Goal: Task Accomplishment & Management: Manage account settings

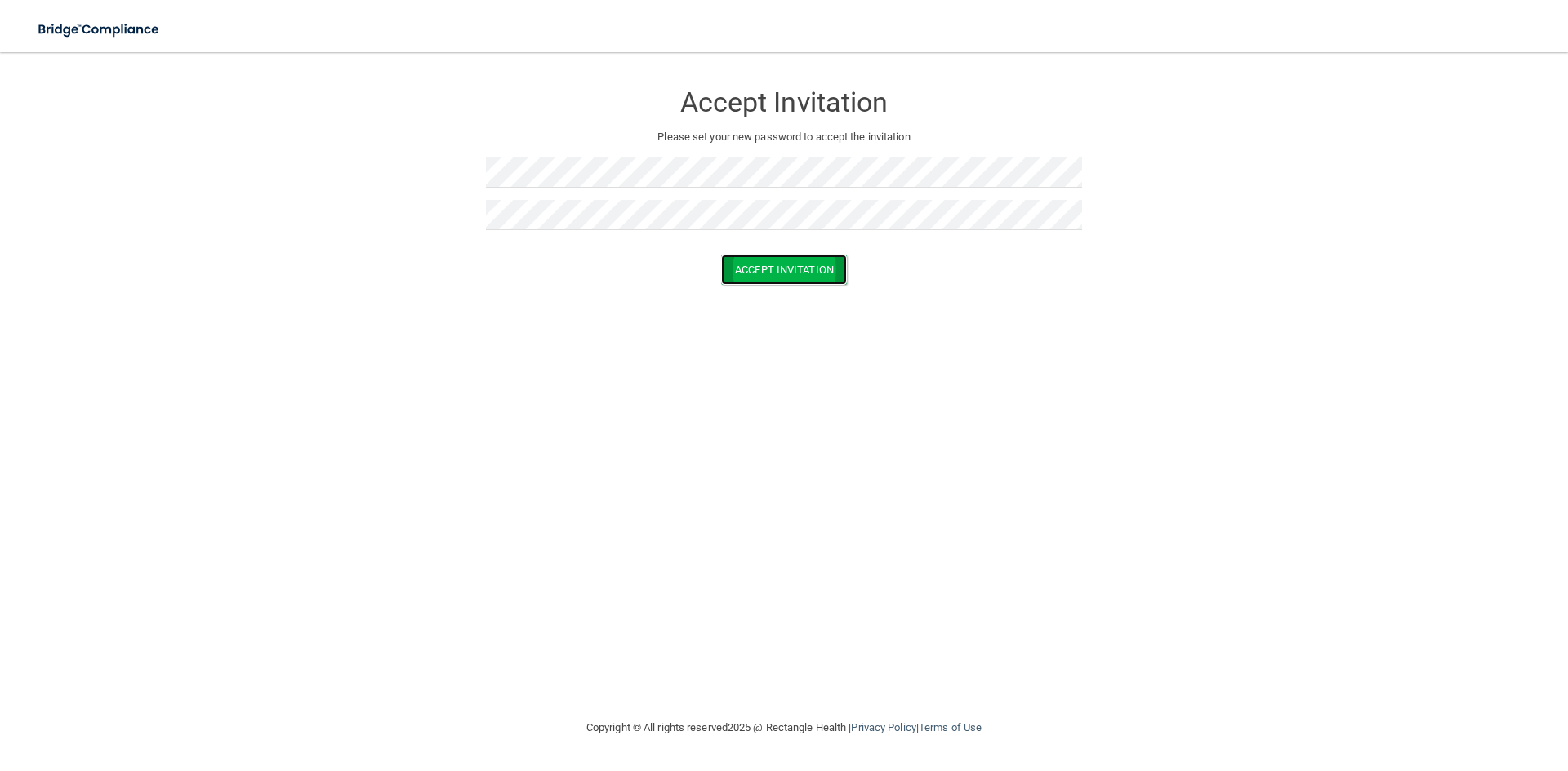
click at [810, 275] on button "Accept Invitation" at bounding box center [784, 269] width 125 height 31
click at [808, 300] on button "Accept Invitation" at bounding box center [784, 293] width 125 height 31
click at [775, 263] on button "Accept Invitation" at bounding box center [784, 269] width 125 height 31
click at [756, 275] on button "Accept Invitation" at bounding box center [784, 269] width 125 height 31
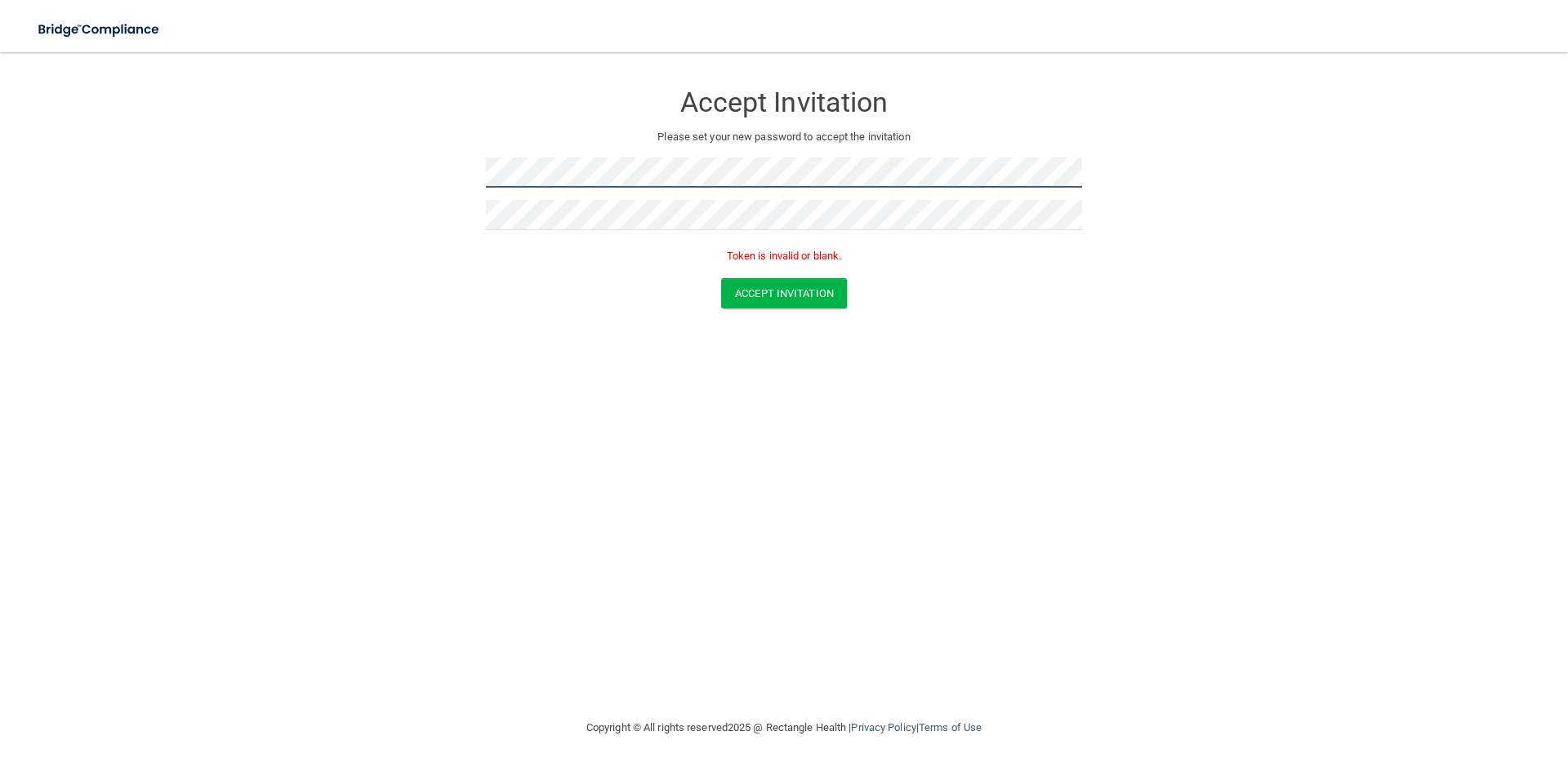
click at [482, 165] on form "Accept Invitation Please set your new password to accept the invitation Token i…" at bounding box center [784, 199] width 1502 height 260
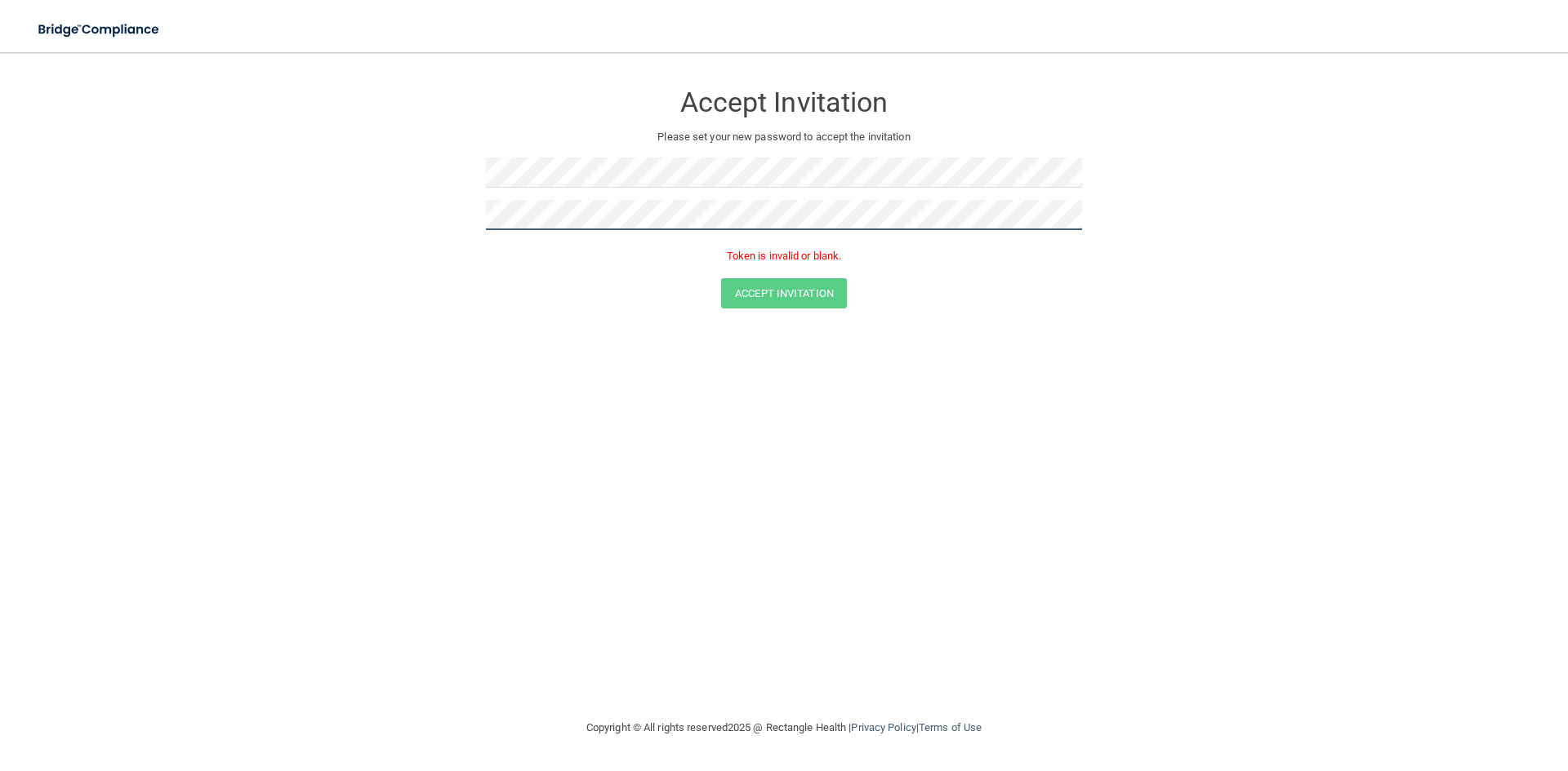
click at [478, 207] on form "Accept Invitation Please set your new password to accept the invitation Token i…" at bounding box center [784, 199] width 1502 height 260
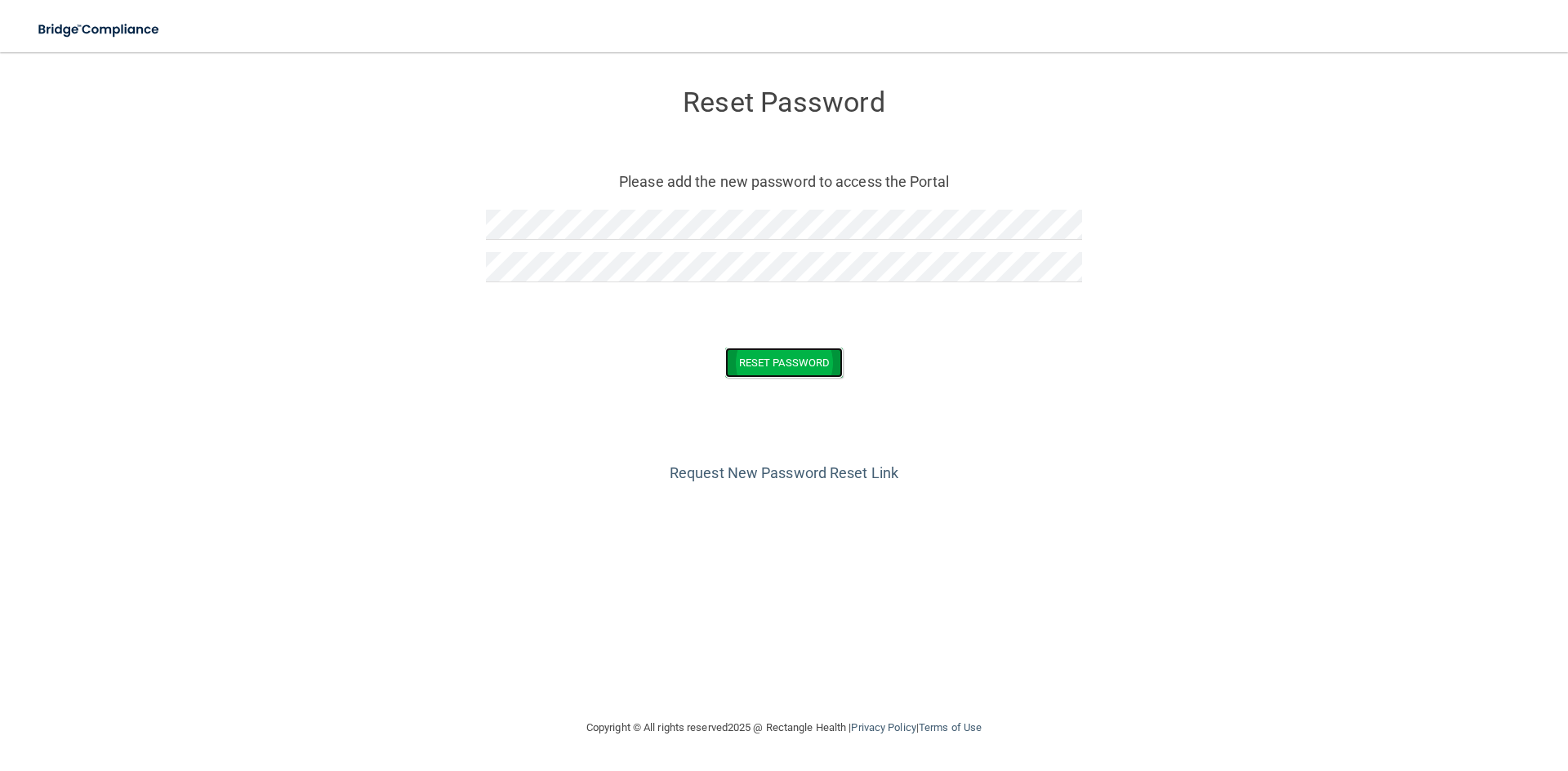
click at [755, 361] on button "Reset Password" at bounding box center [784, 363] width 118 height 31
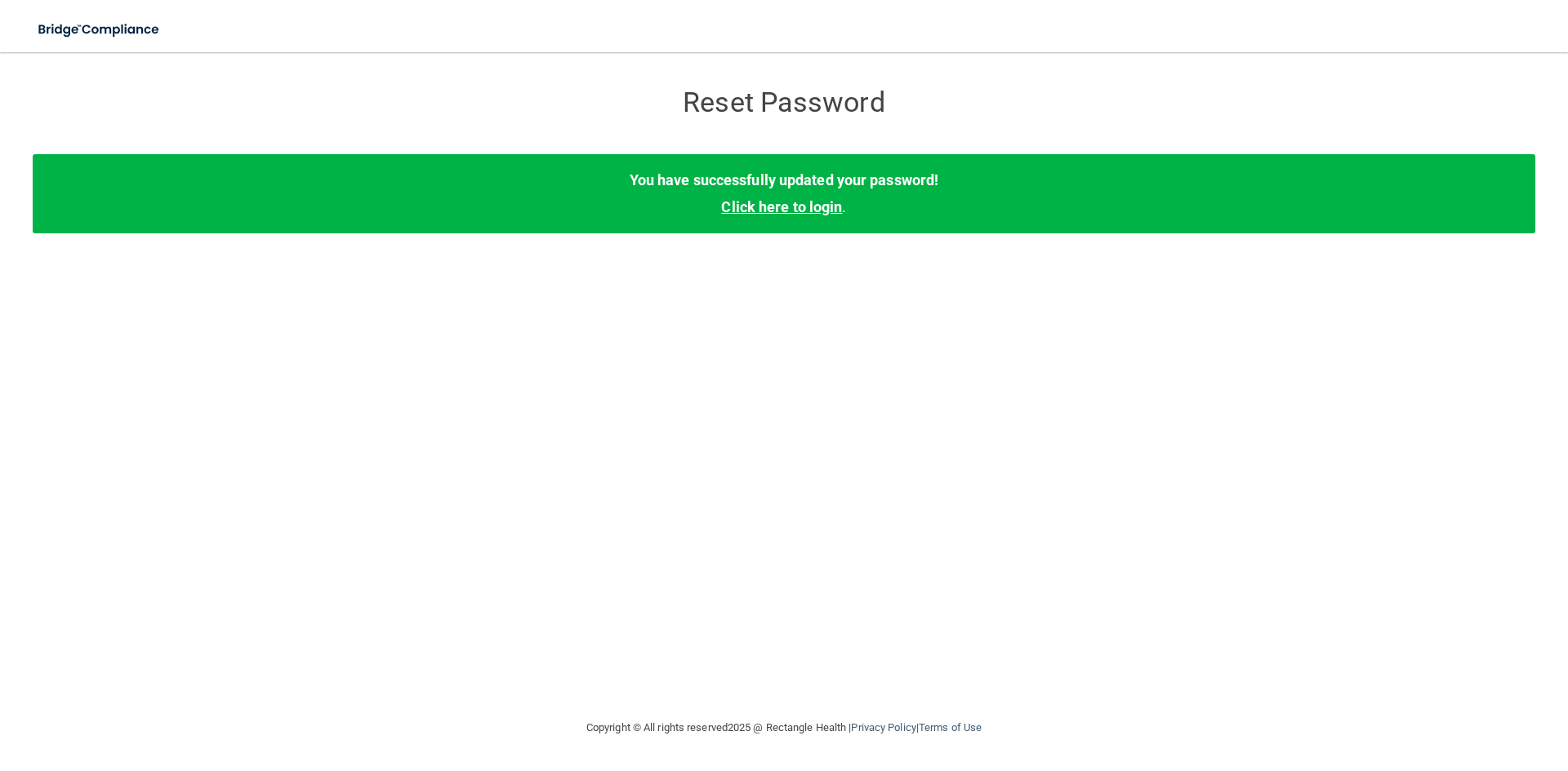
click at [784, 206] on link "Click here to login" at bounding box center [782, 207] width 121 height 17
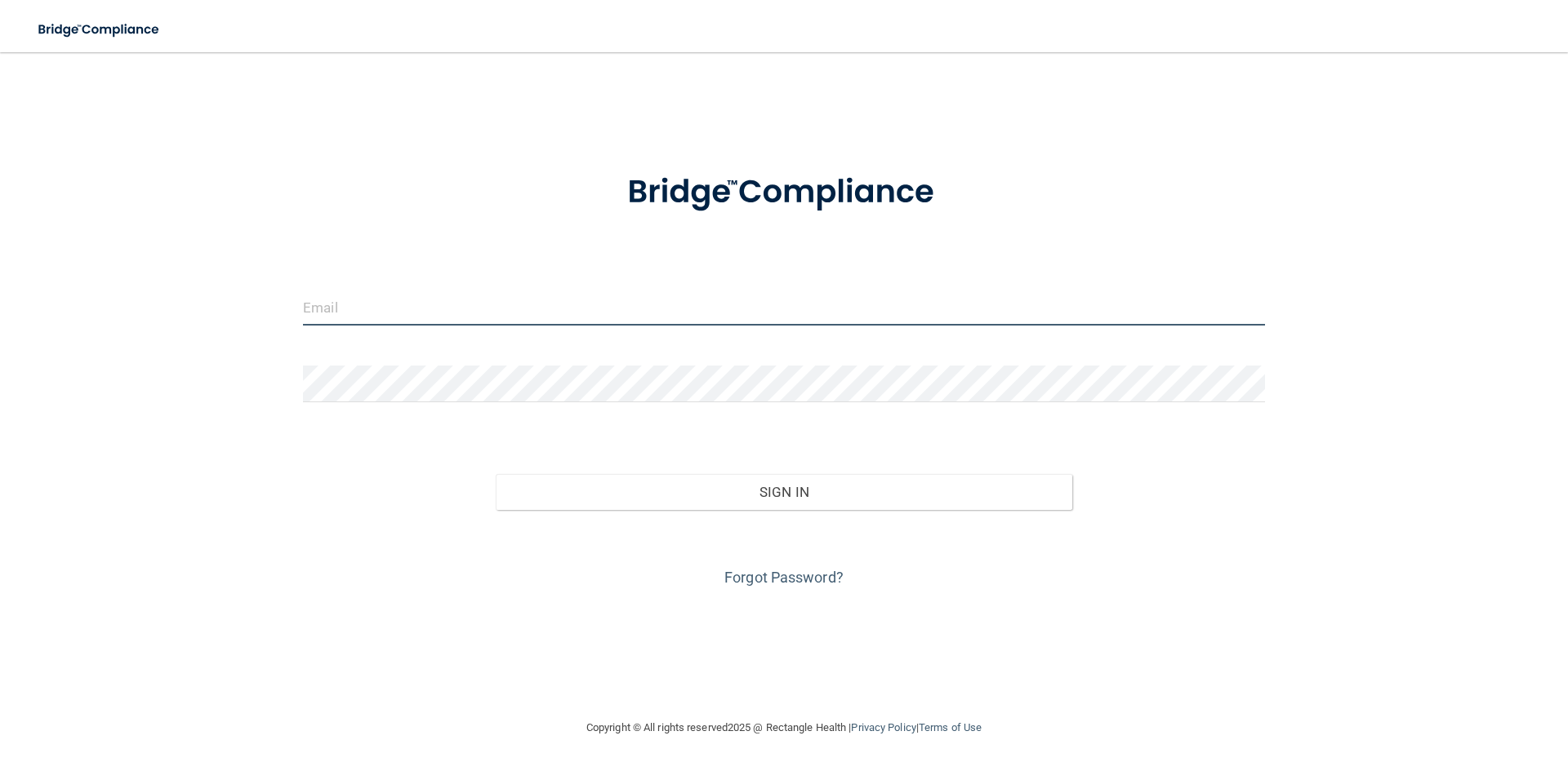
click at [383, 303] on input "email" at bounding box center [784, 307] width 962 height 37
type input "[EMAIL_ADDRESS][DOMAIN_NAME]"
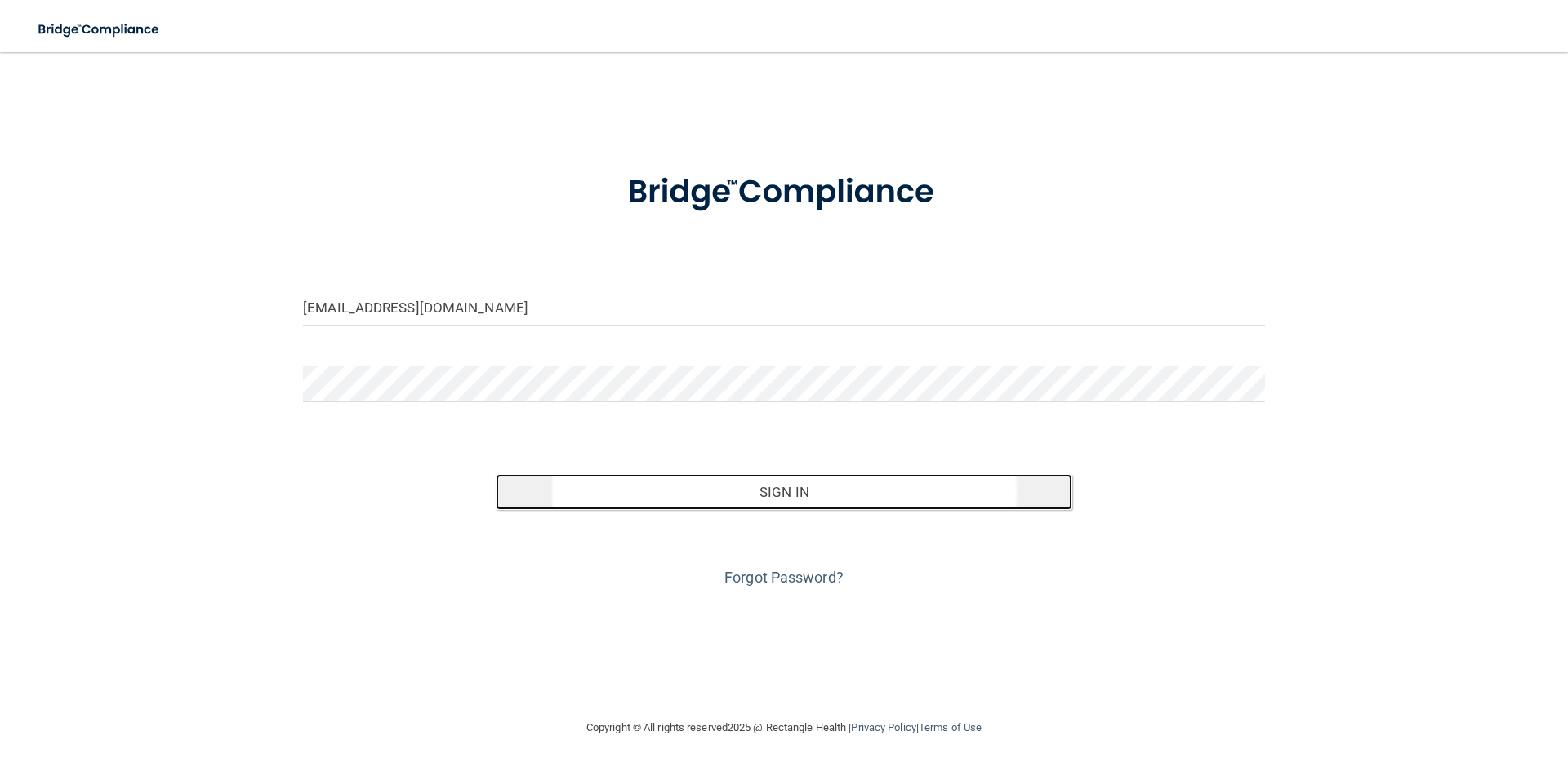
click at [661, 499] on button "Sign In" at bounding box center [784, 492] width 577 height 36
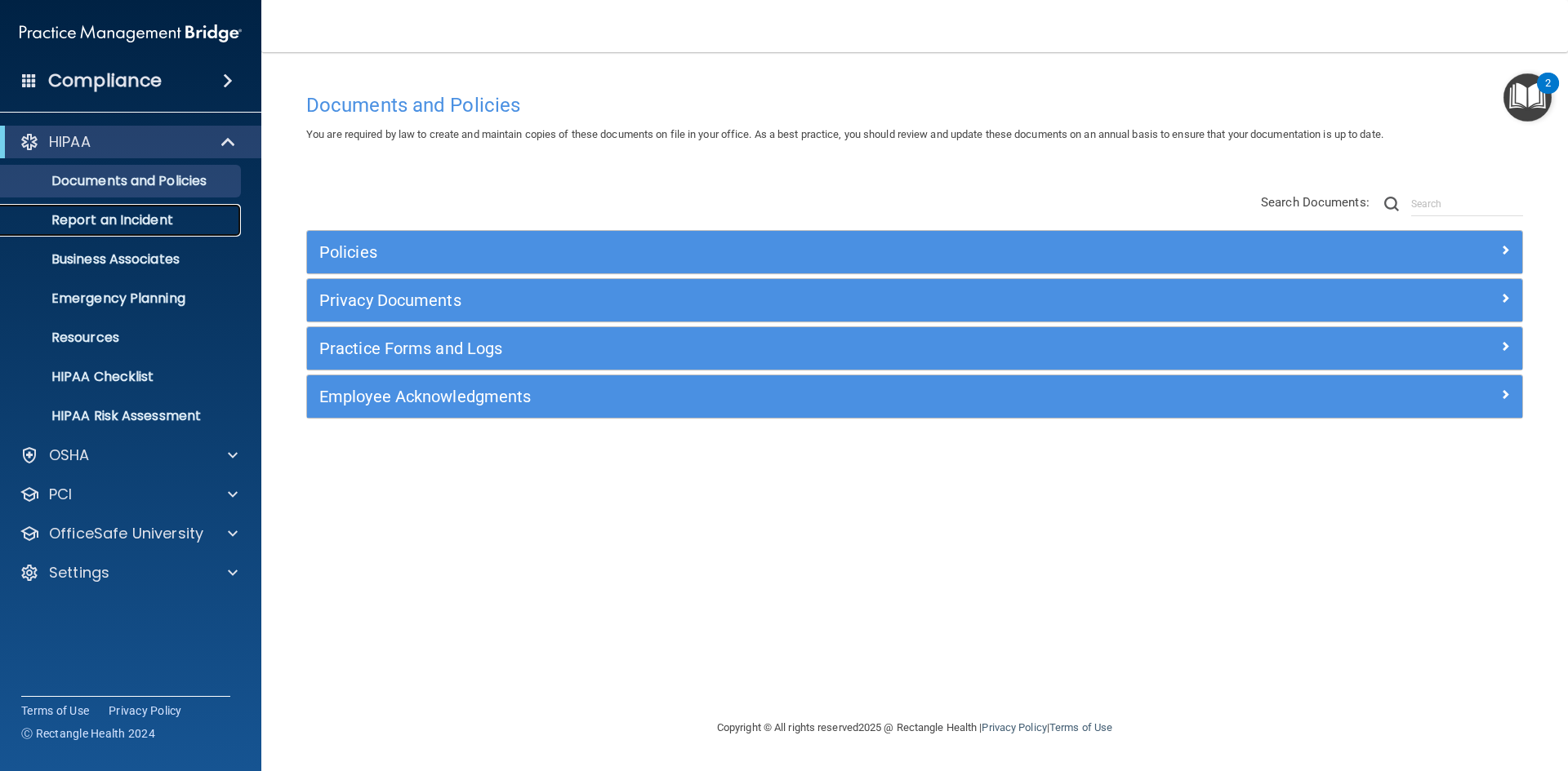
click at [111, 223] on p "Report an Incident" at bounding box center [122, 221] width 223 height 17
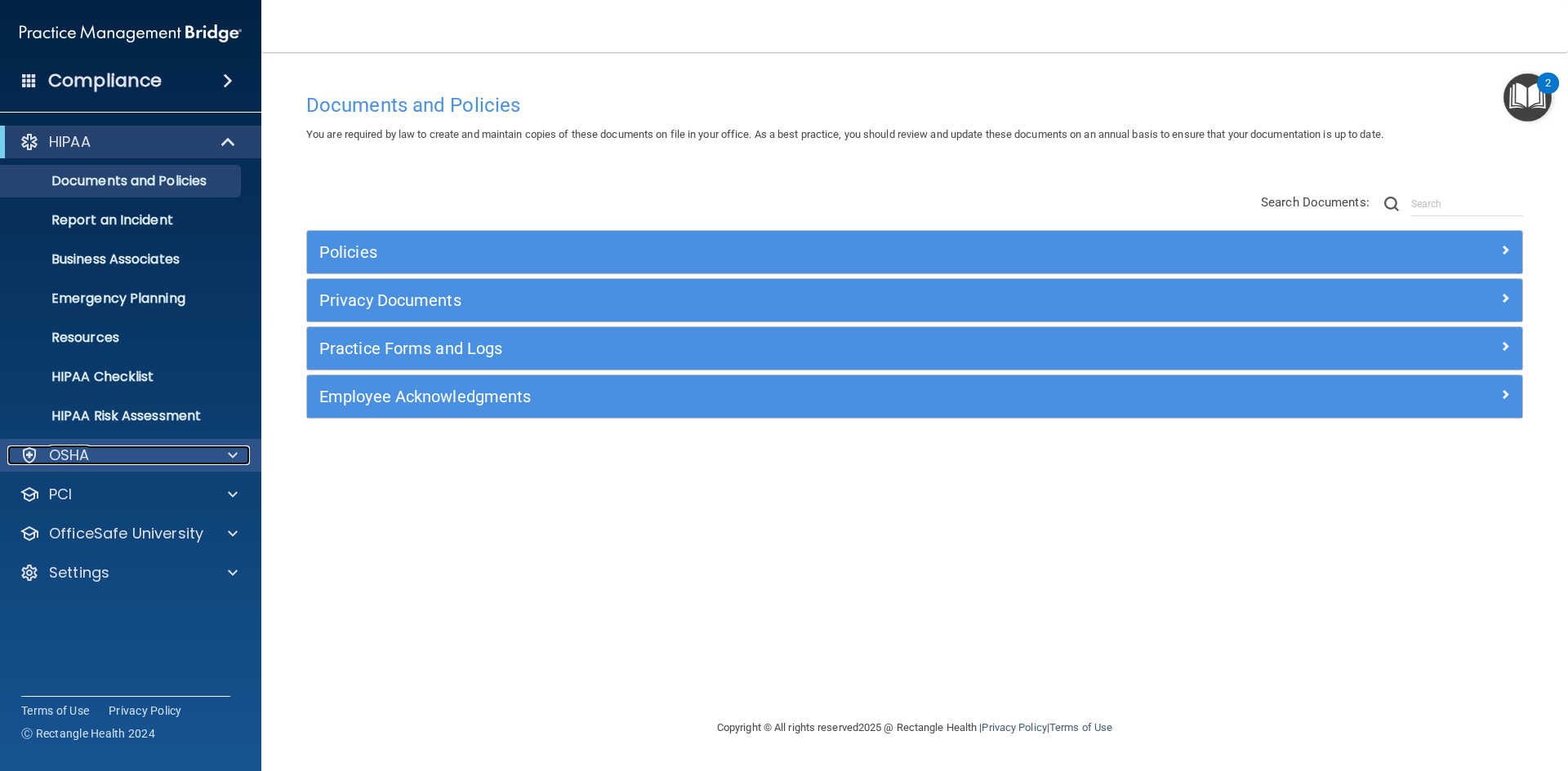
click at [234, 453] on span at bounding box center [232, 455] width 10 height 19
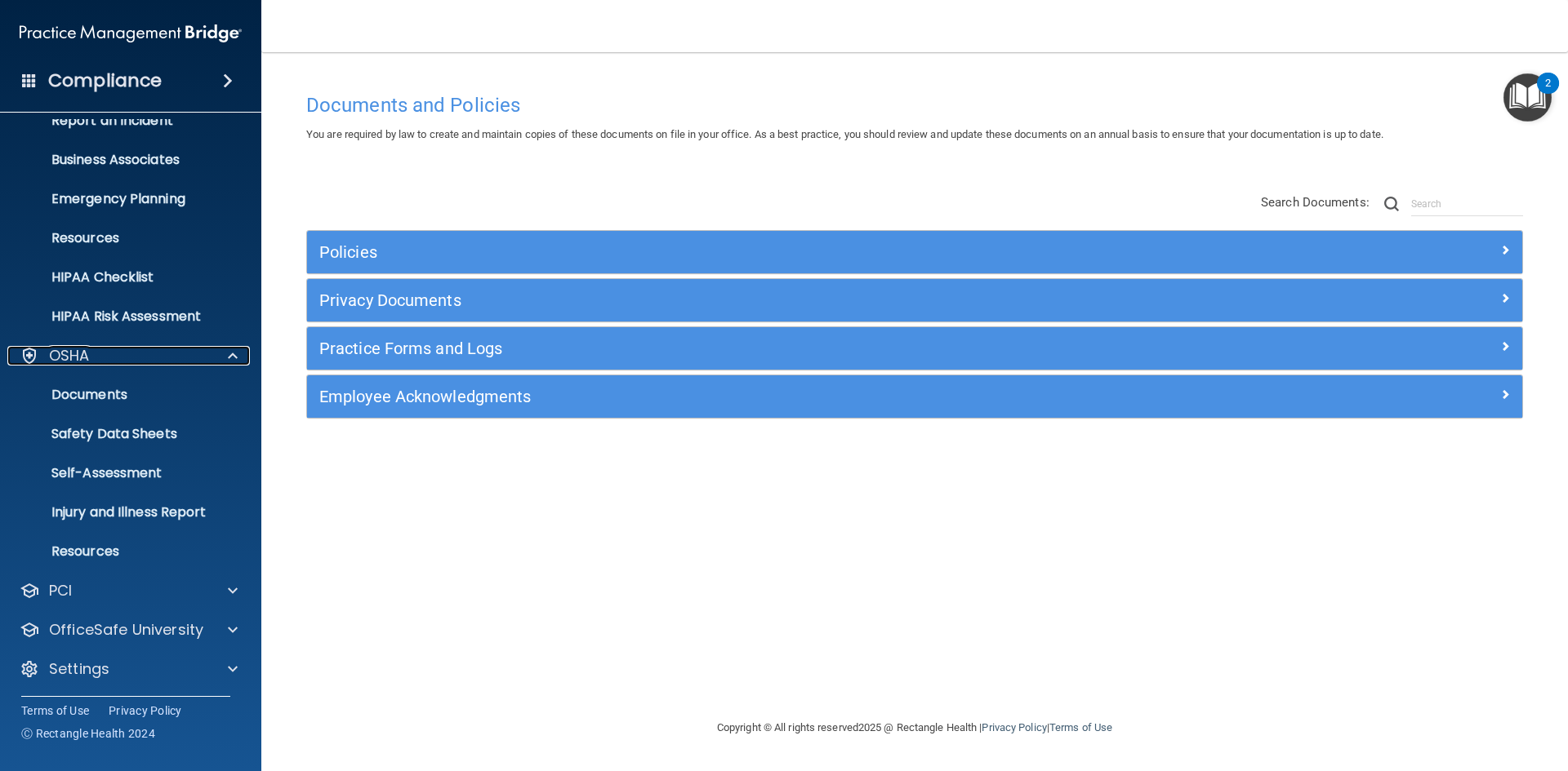
scroll to position [102, 0]
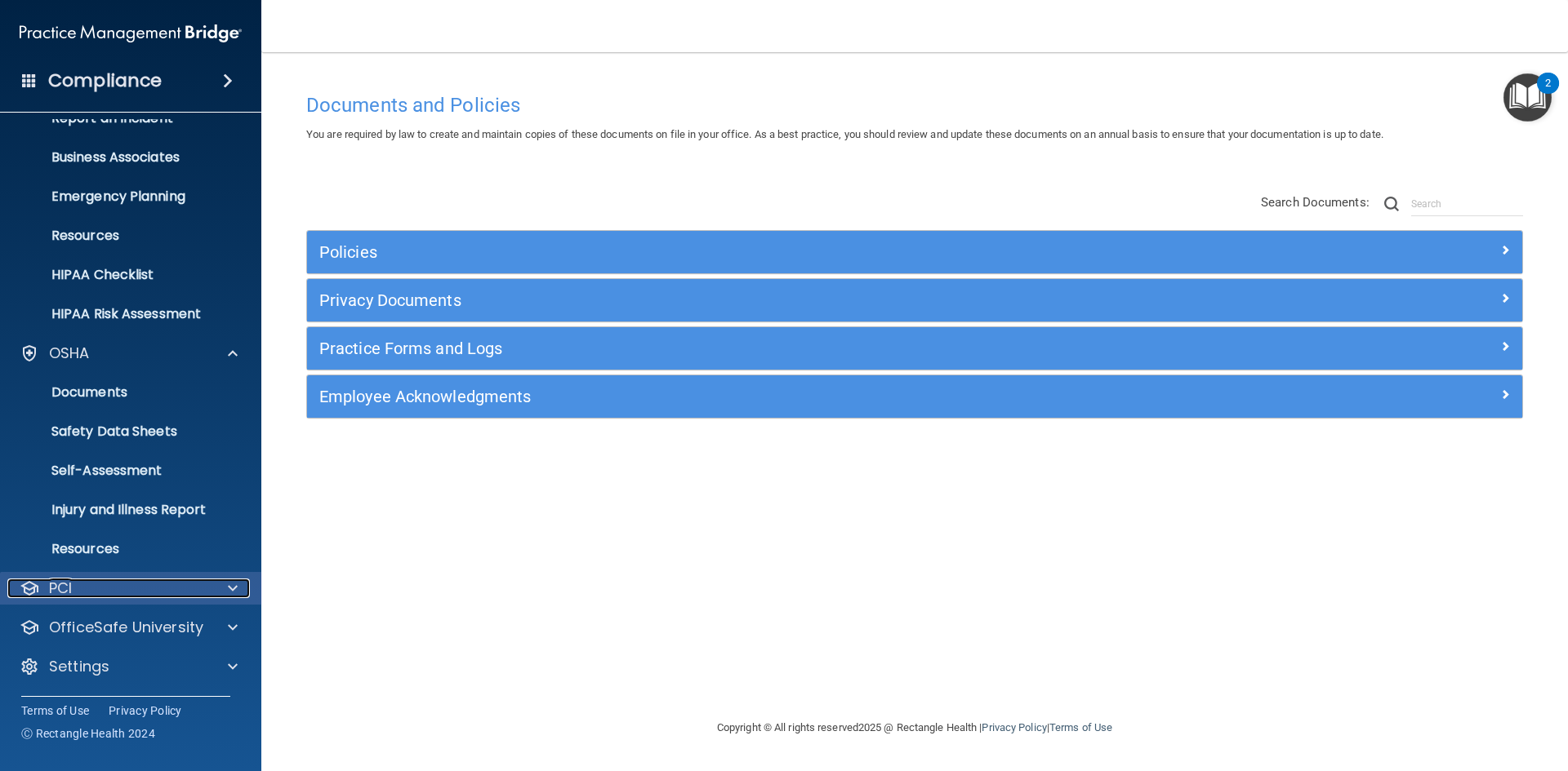
click at [232, 585] on span at bounding box center [232, 588] width 10 height 19
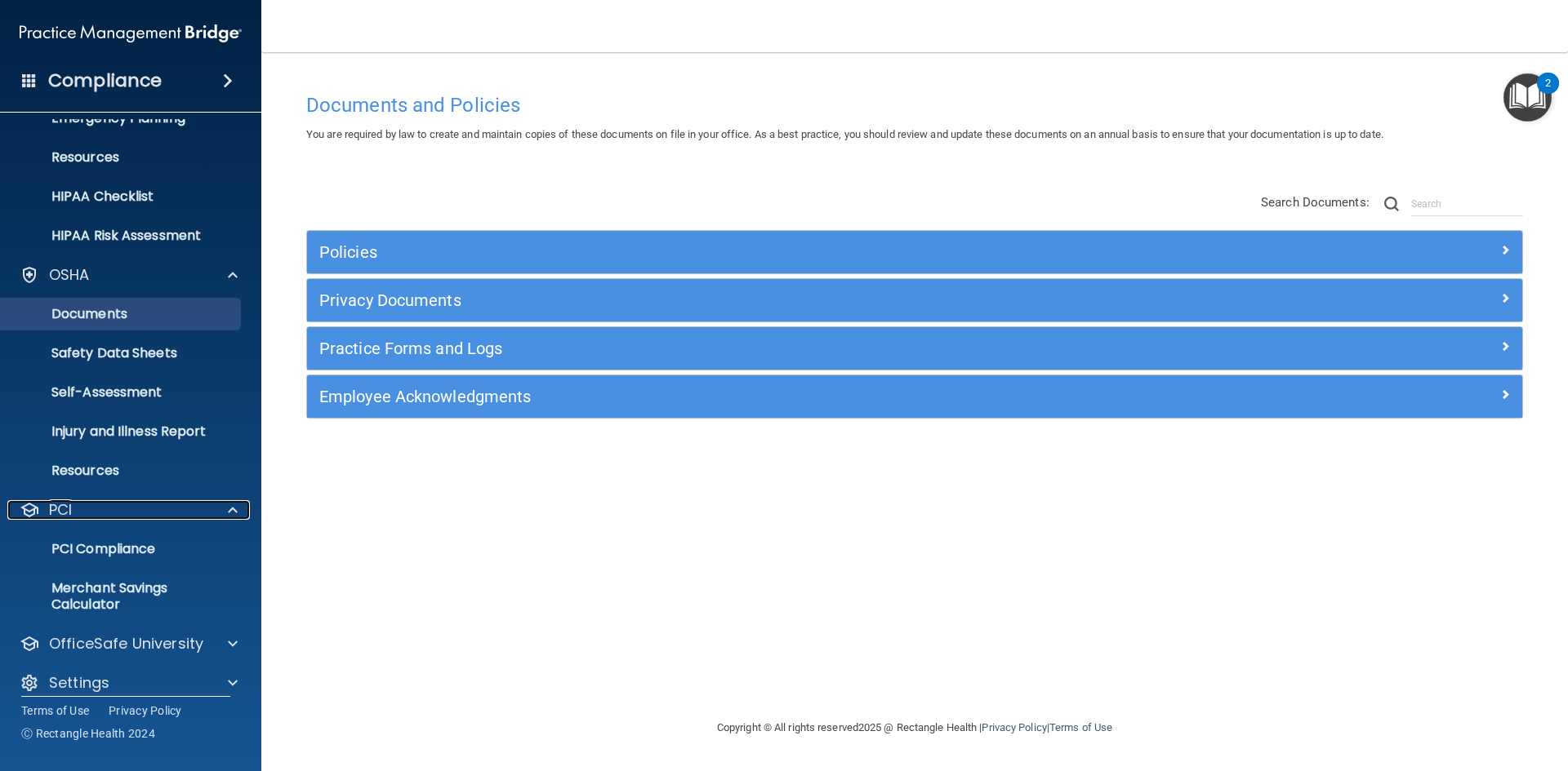
scroll to position [197, 0]
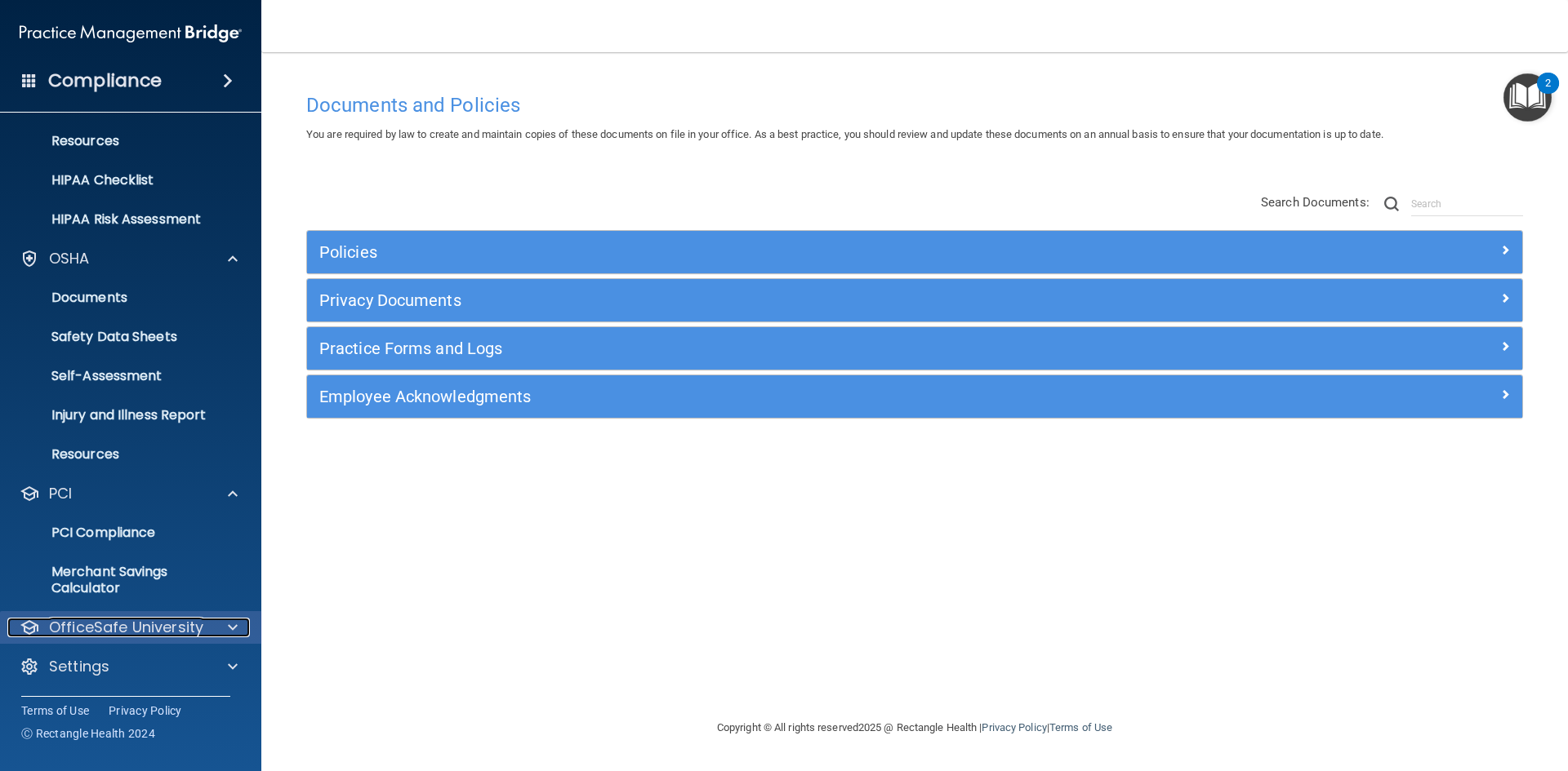
click at [144, 625] on p "OfficeSafe University" at bounding box center [126, 627] width 154 height 19
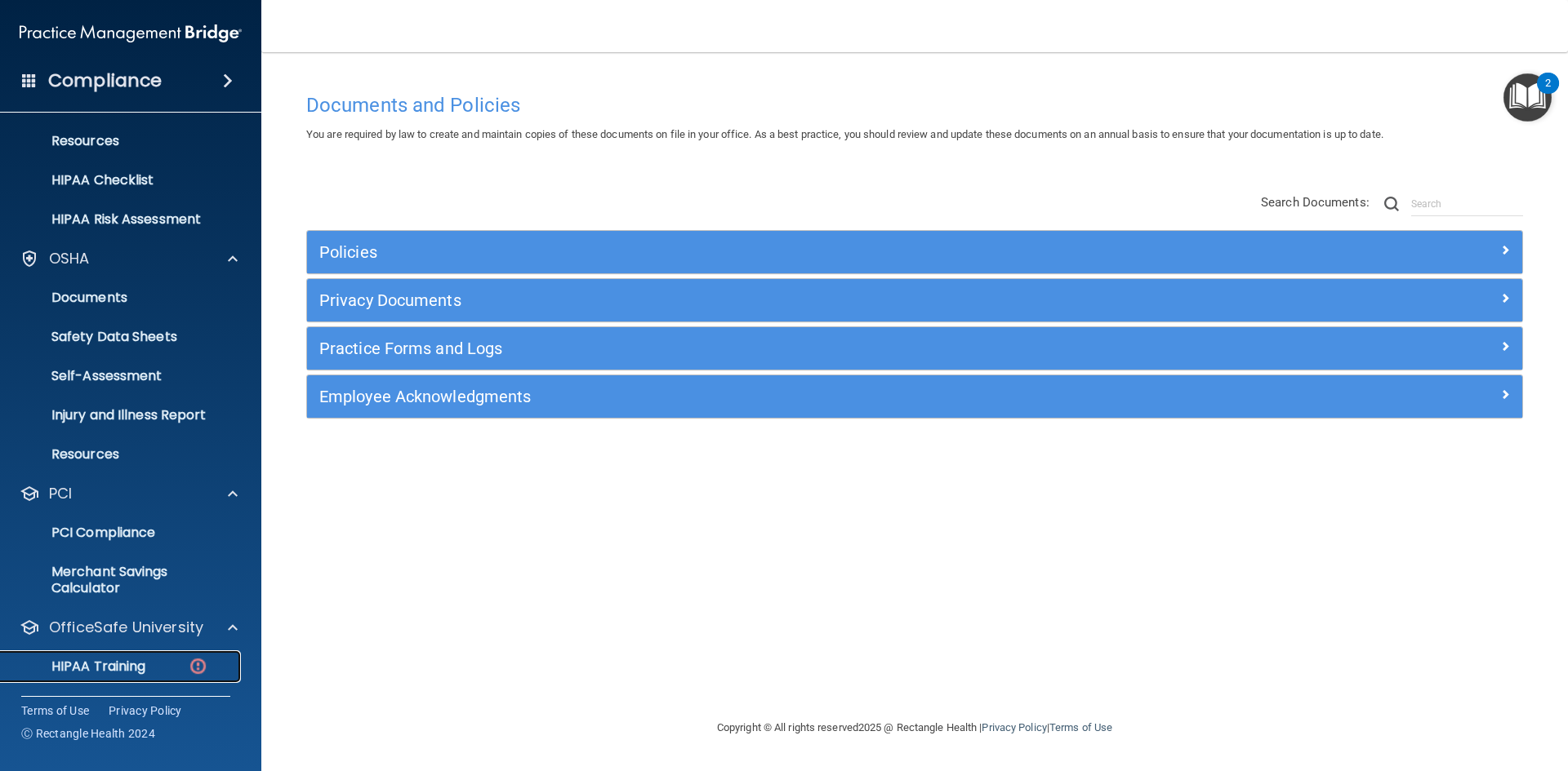
click at [131, 665] on p "HIPAA Training" at bounding box center [77, 667] width 135 height 17
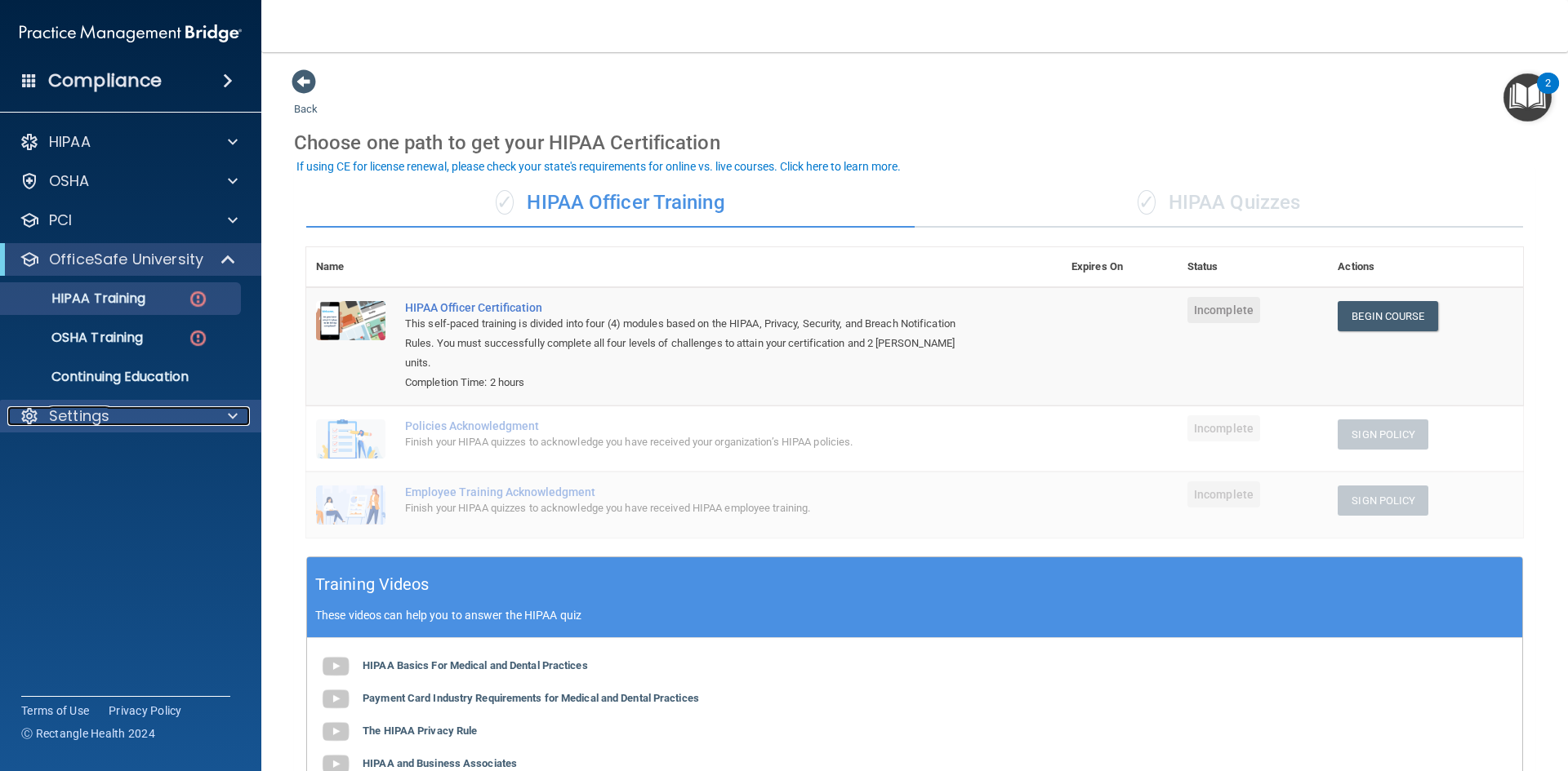
click at [89, 417] on p "Settings" at bounding box center [79, 416] width 60 height 19
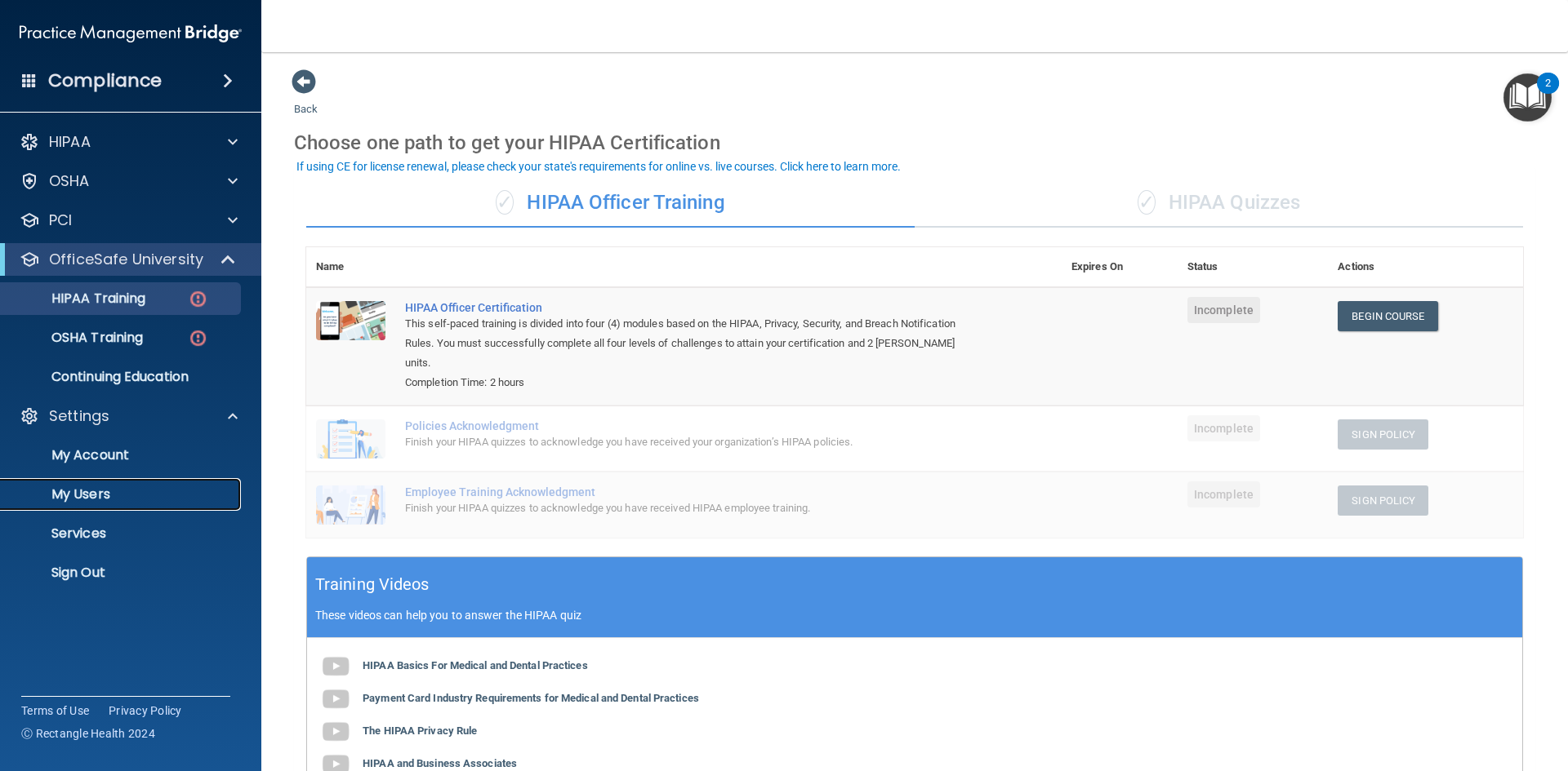
click at [89, 498] on p "My Users" at bounding box center [122, 495] width 223 height 17
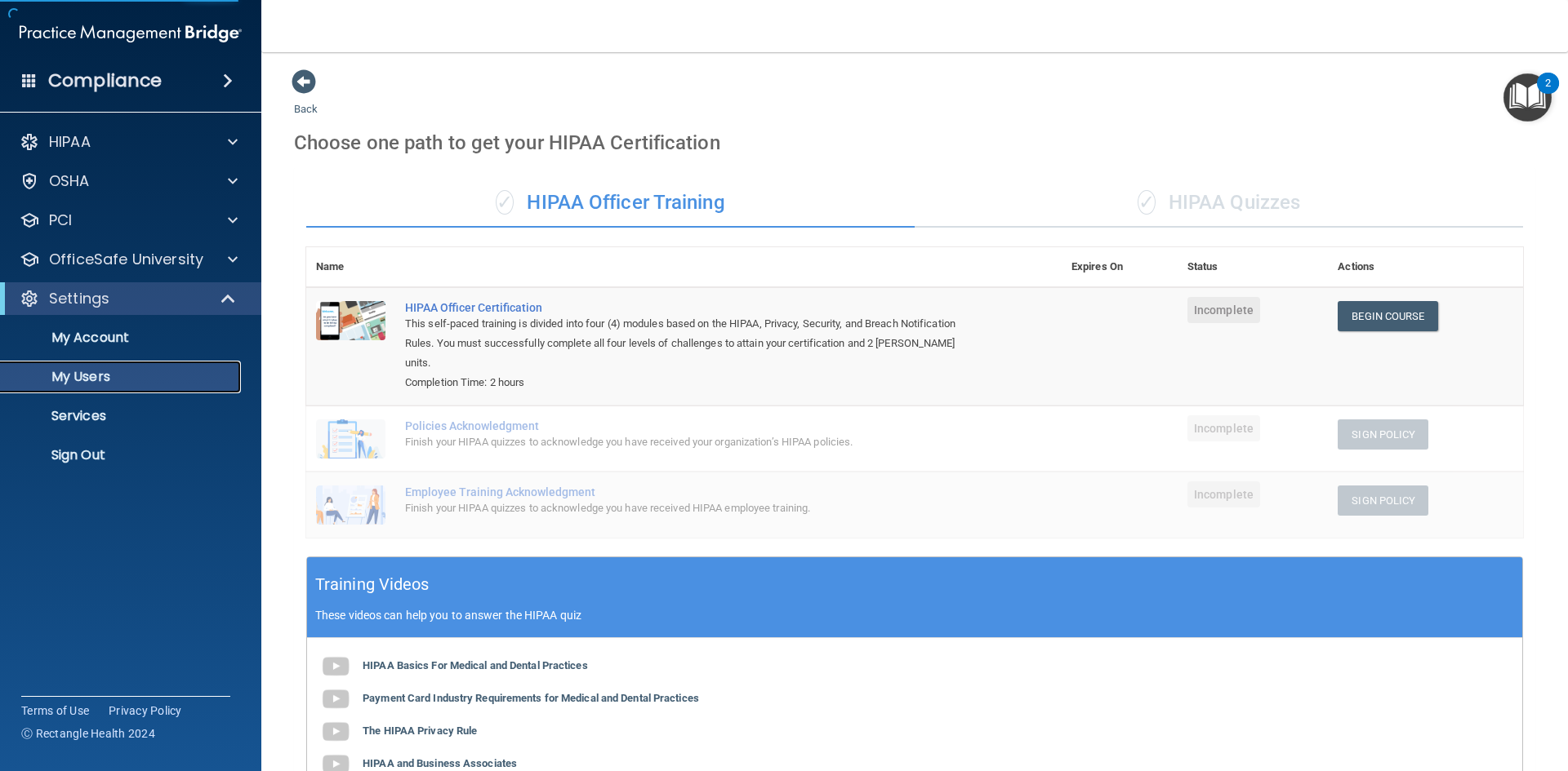
select select "20"
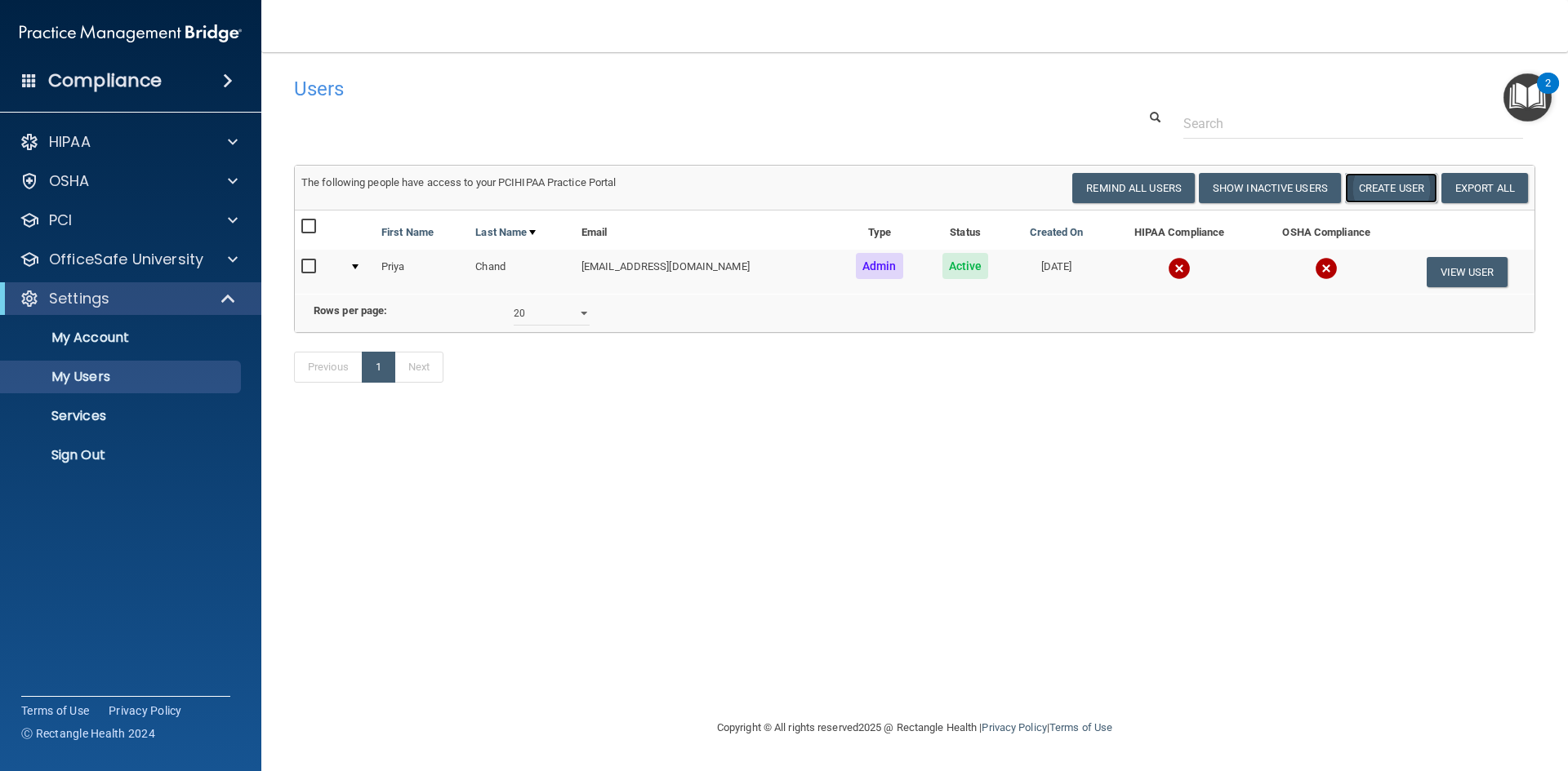
click at [1397, 184] on button "Create User" at bounding box center [1391, 187] width 92 height 31
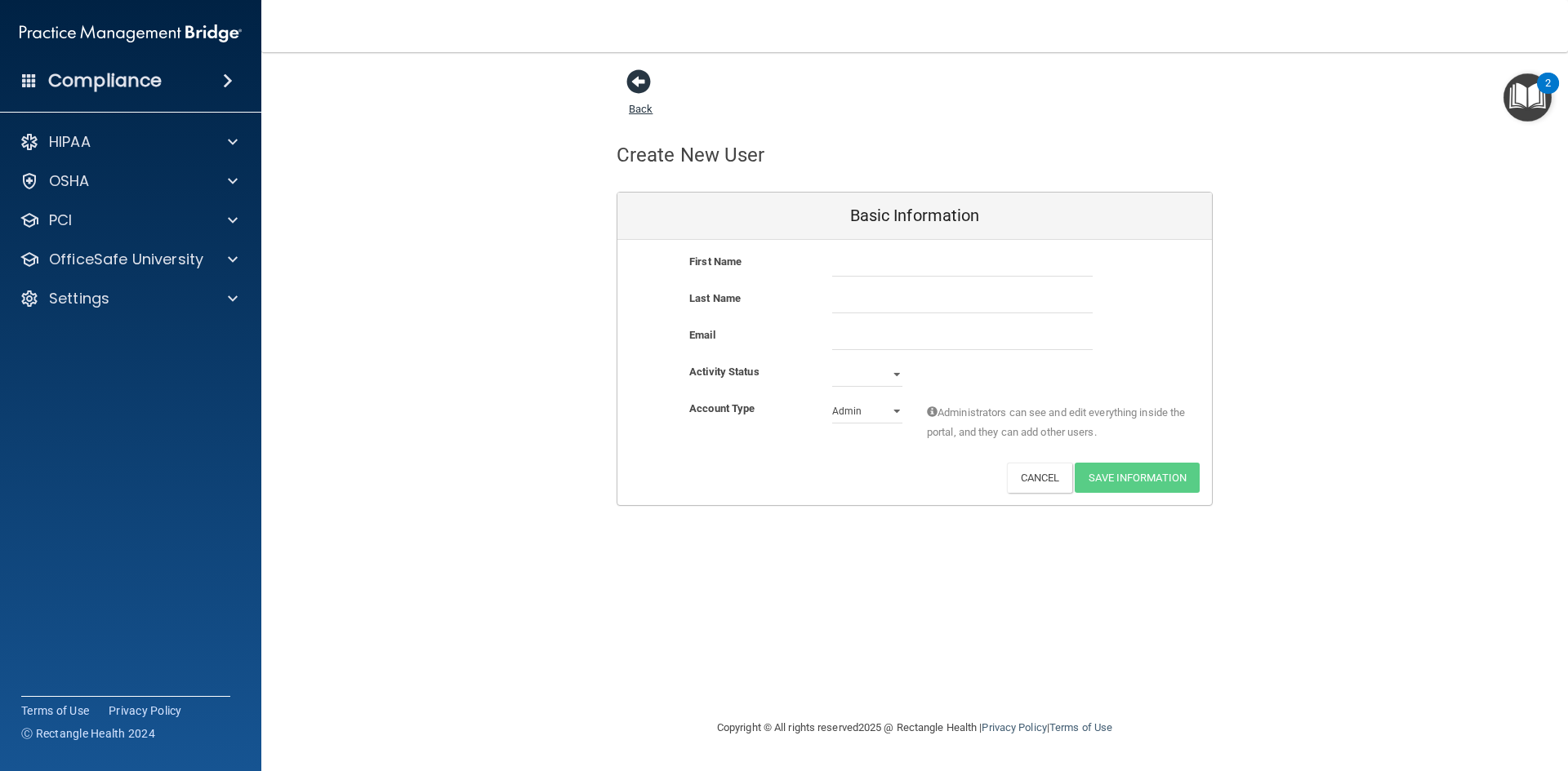
click at [641, 80] on span at bounding box center [639, 82] width 24 height 24
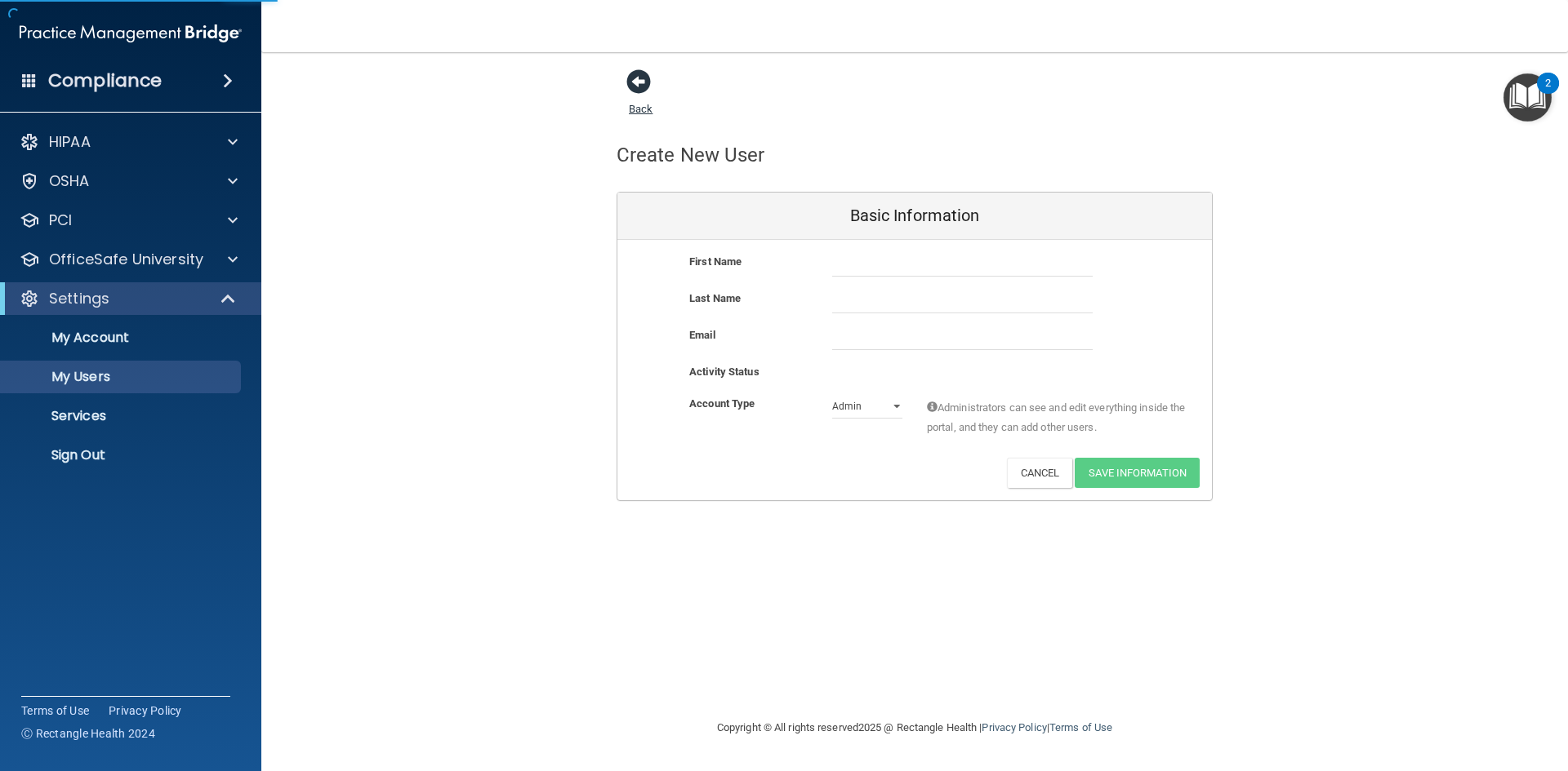
select select "20"
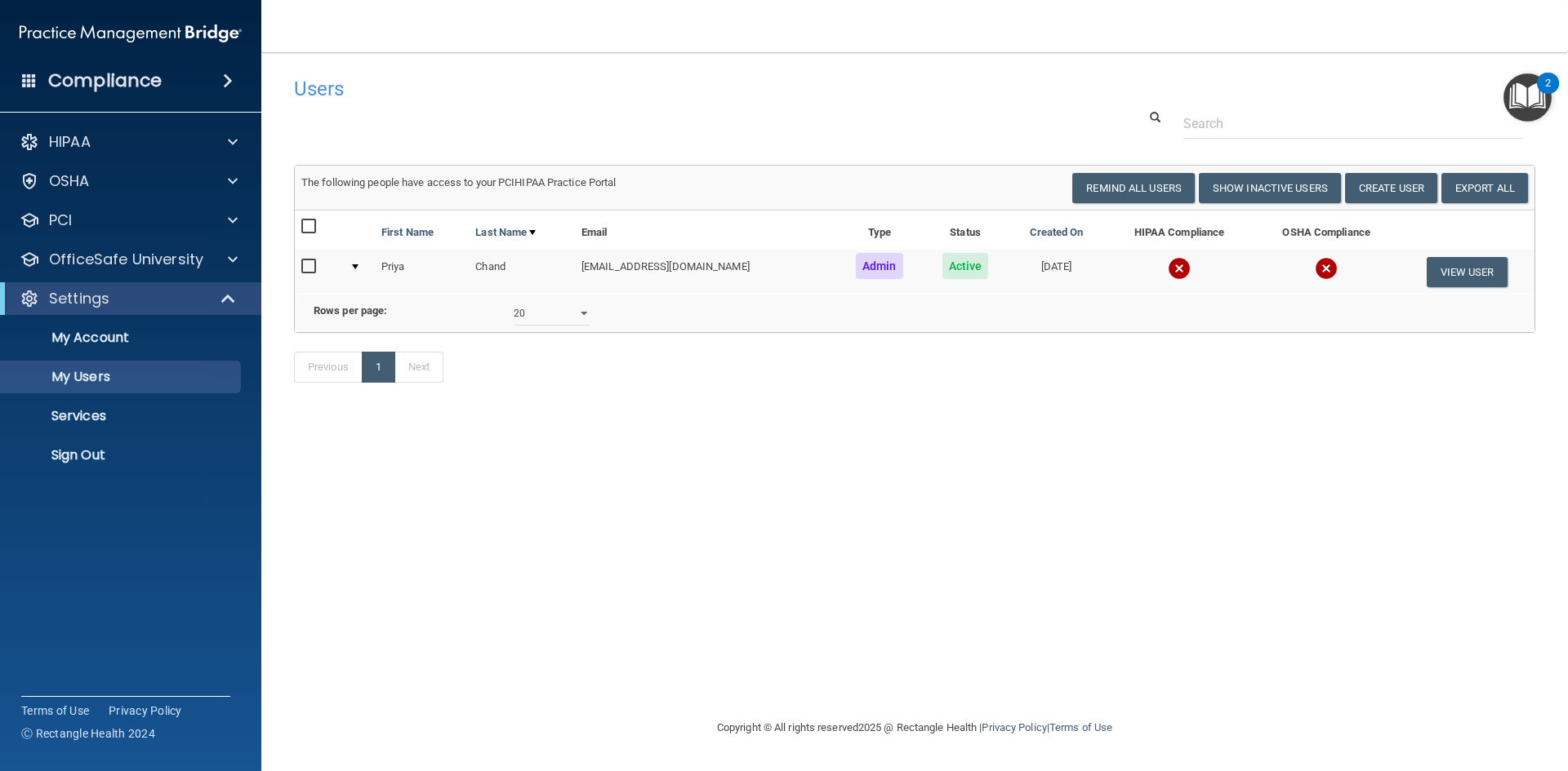
click at [307, 267] on input "checkbox" at bounding box center [311, 267] width 19 height 13
checkbox input "true"
